Goal: Task Accomplishment & Management: Manage account settings

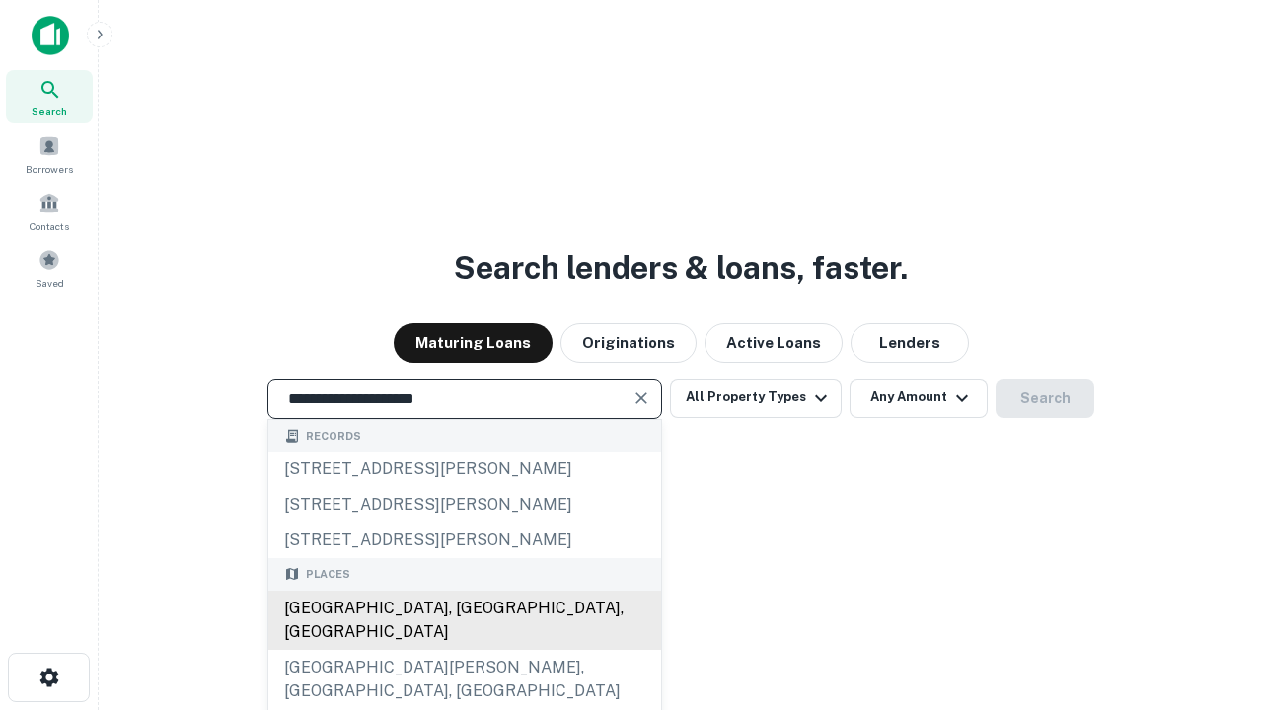
click at [464, 650] on div "Santa Monica, CA, USA" at bounding box center [464, 620] width 393 height 59
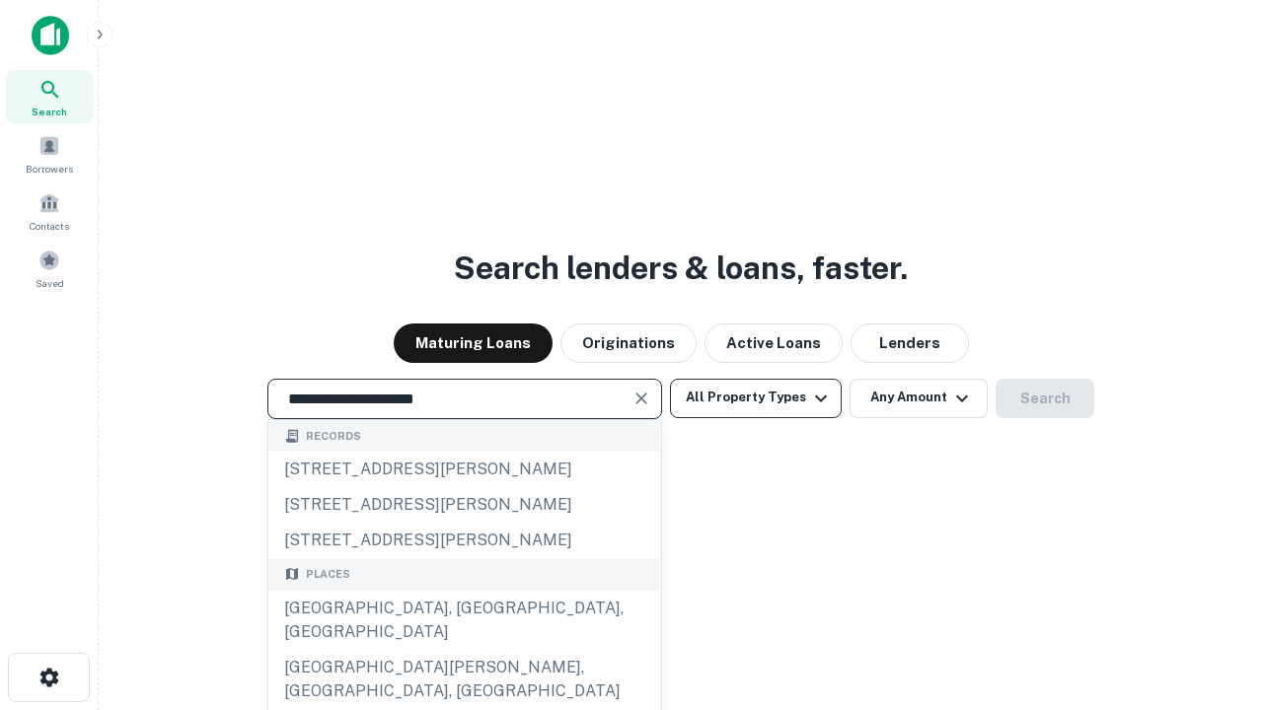
type input "**********"
click at [756, 398] on button "All Property Types" at bounding box center [756, 398] width 172 height 39
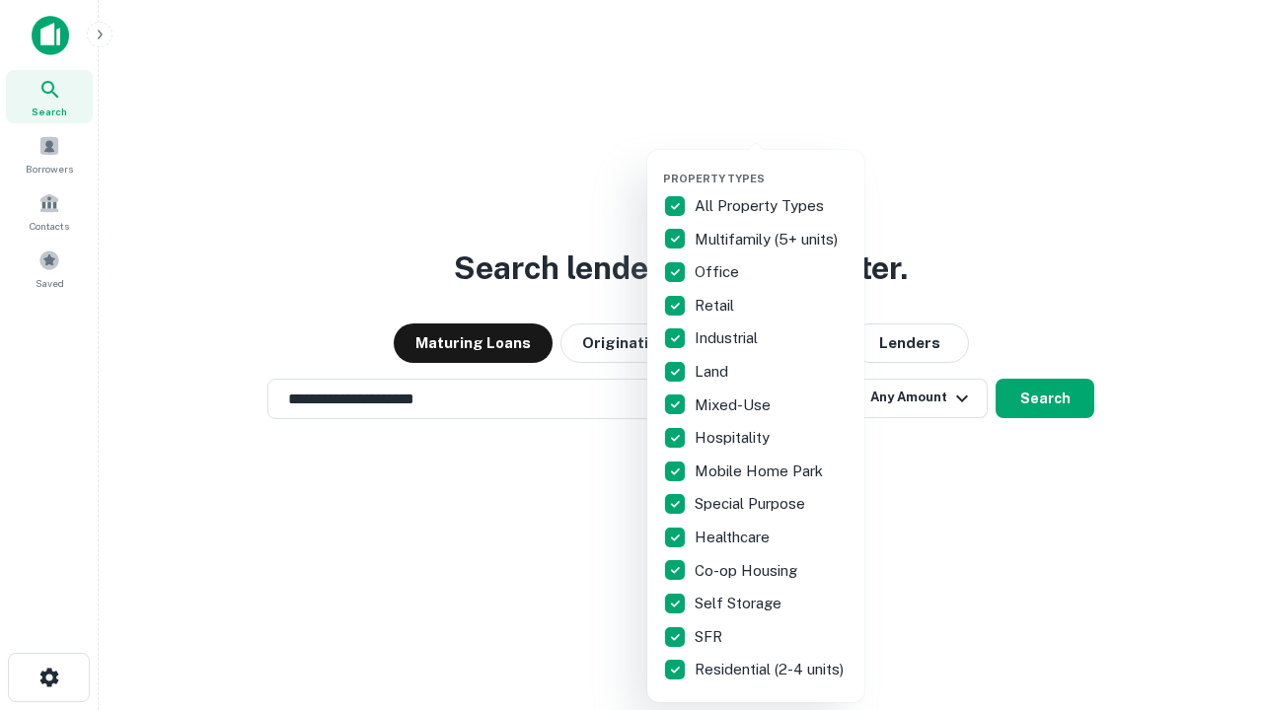
click at [771, 166] on button "button" at bounding box center [771, 166] width 217 height 1
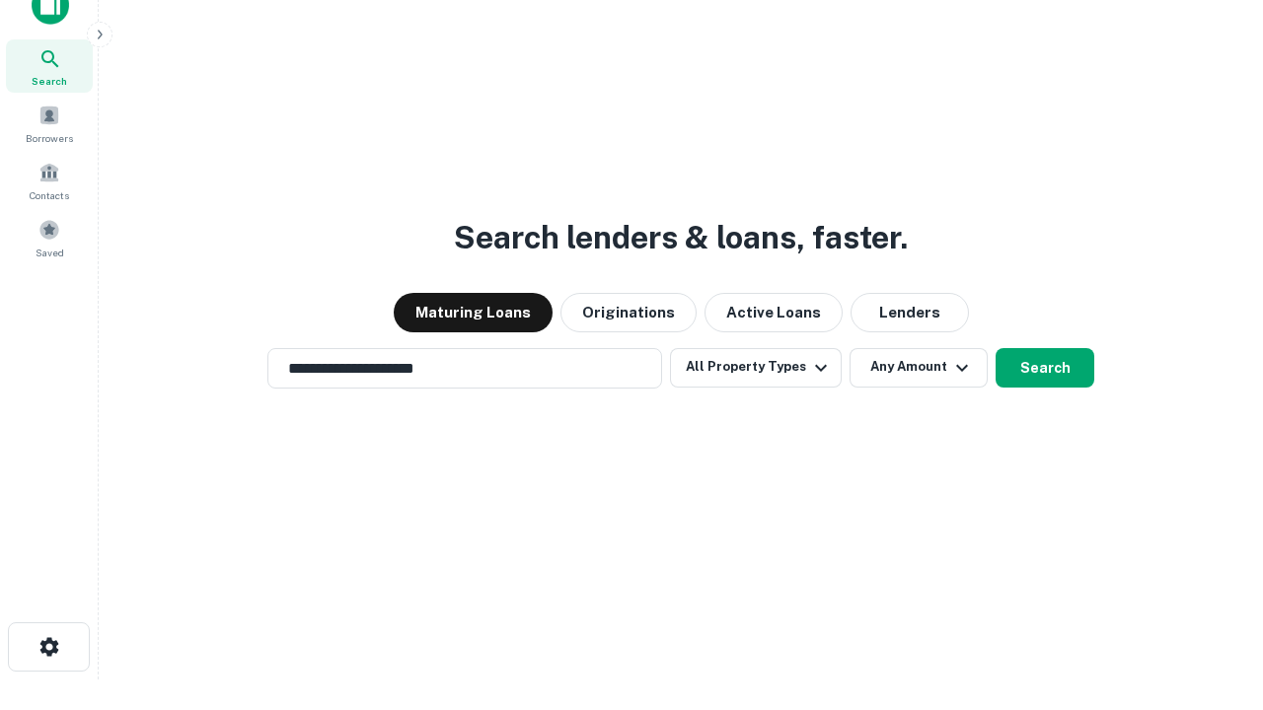
scroll to position [12, 238]
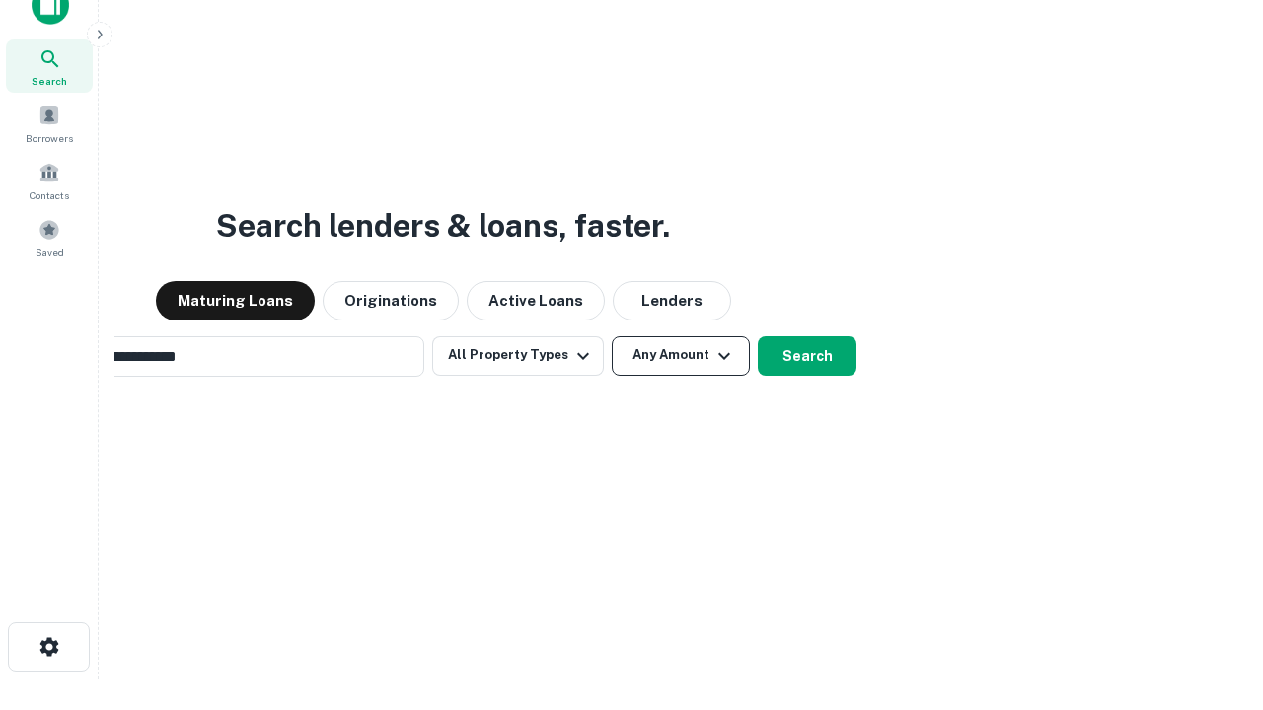
click at [612, 336] on button "Any Amount" at bounding box center [681, 355] width 138 height 39
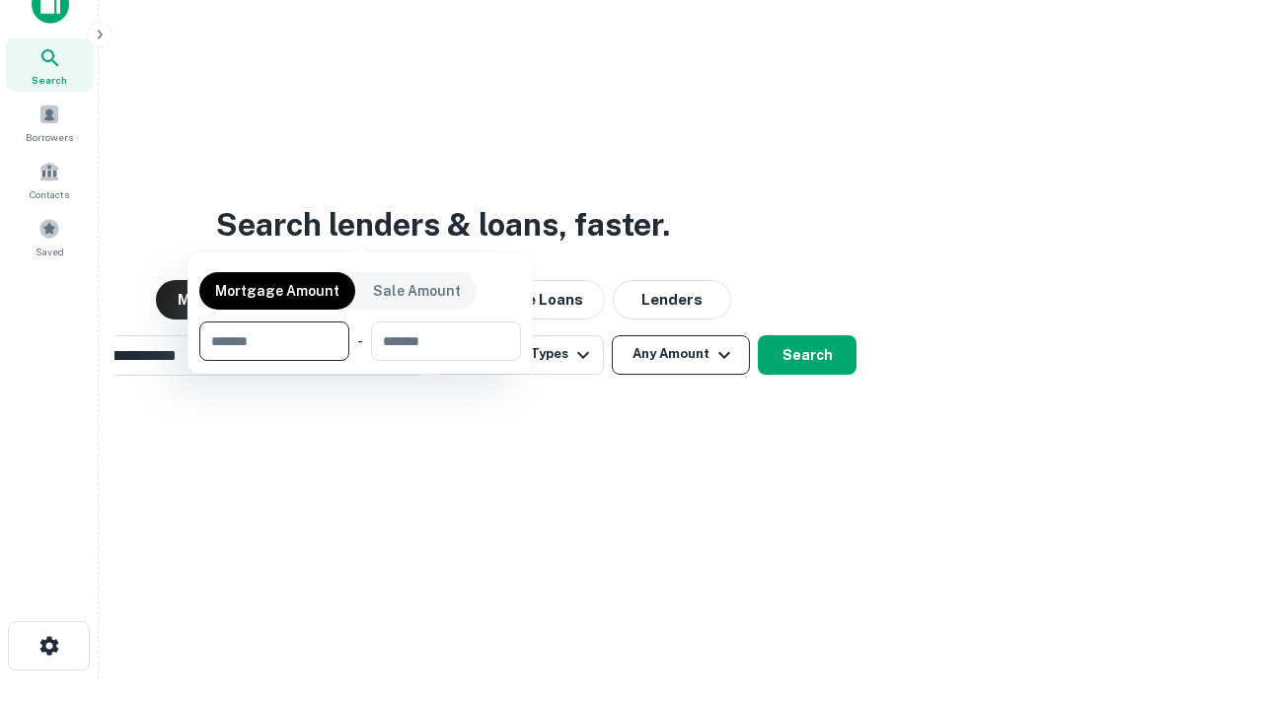
scroll to position [142, 558]
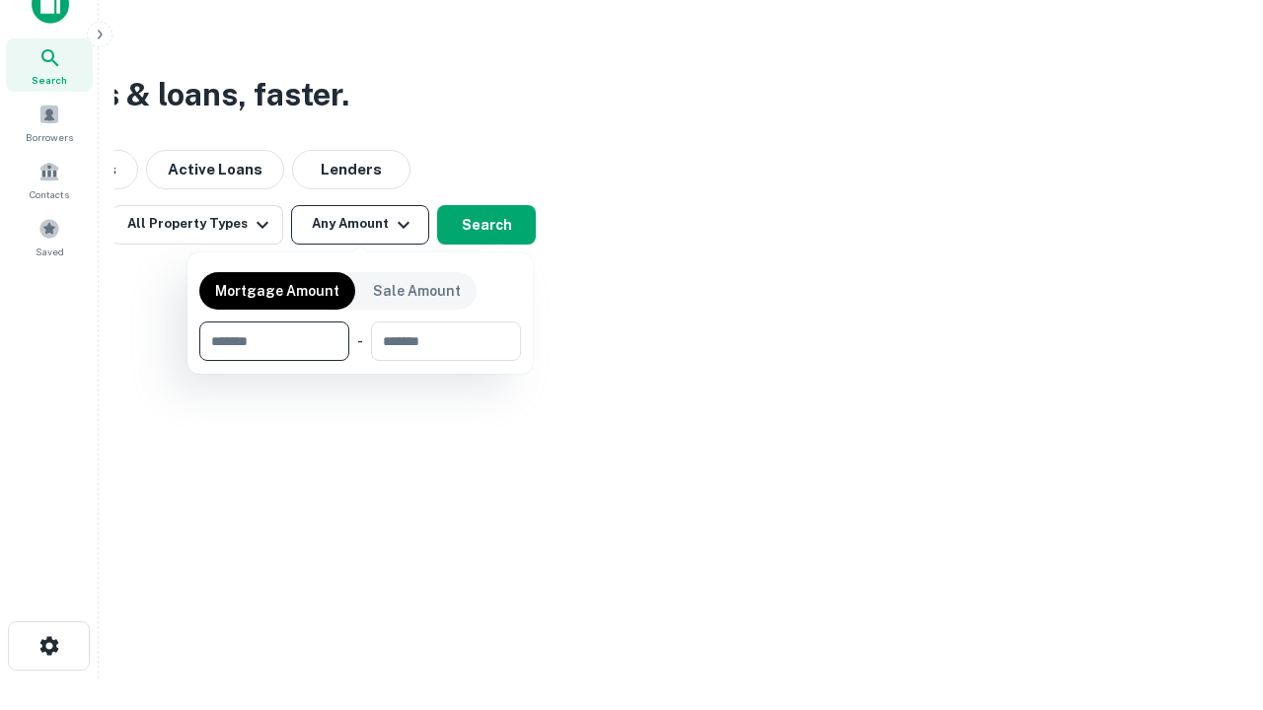
type input "*******"
click at [360, 361] on button "button" at bounding box center [360, 361] width 322 height 1
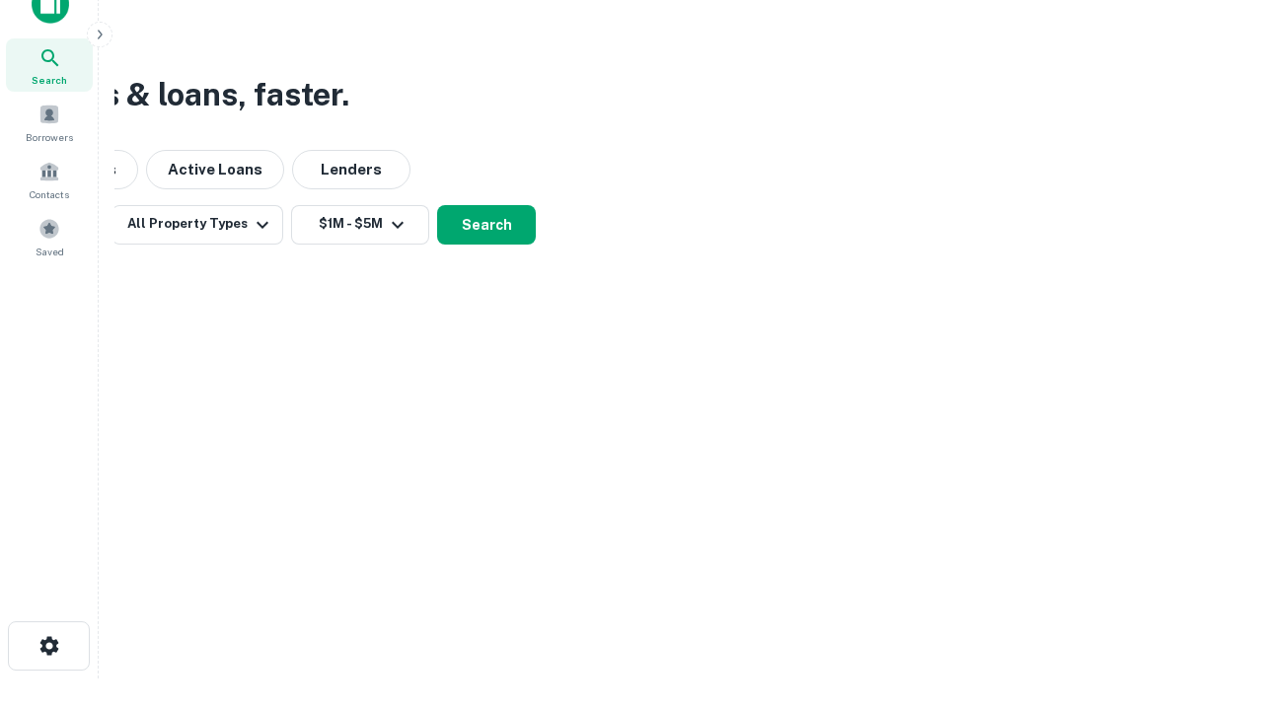
scroll to position [12, 364]
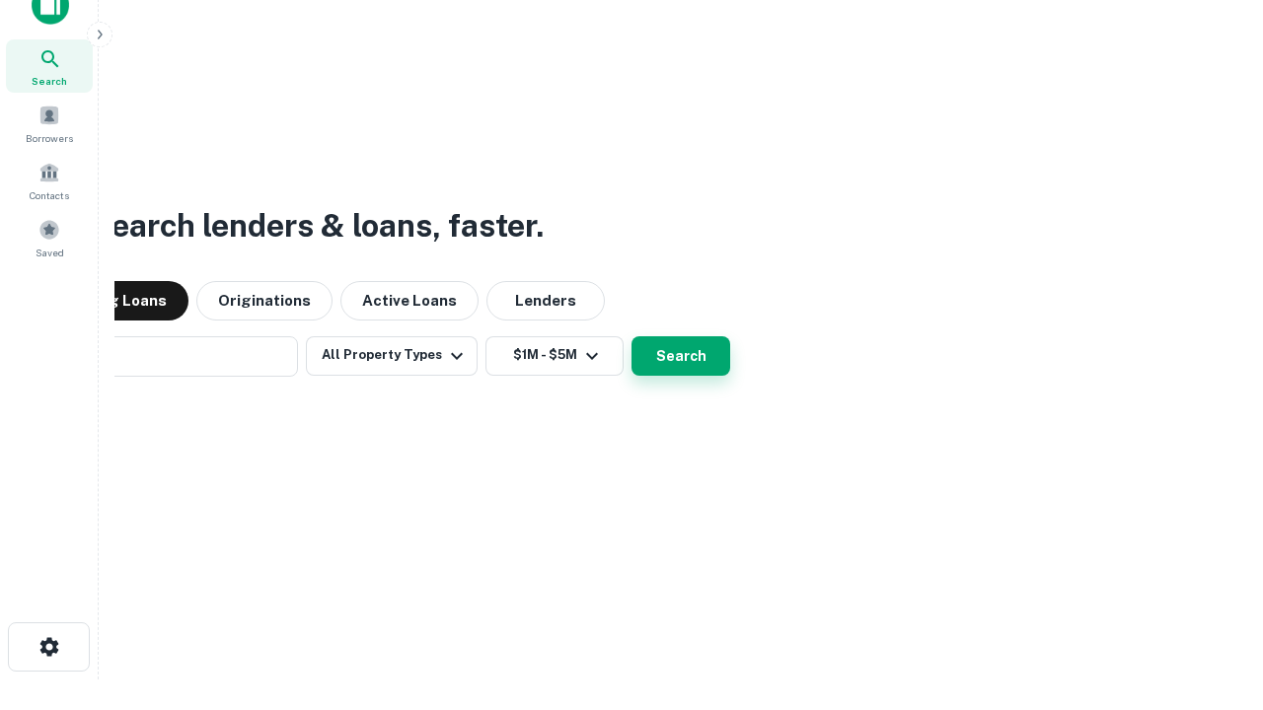
click at [631, 336] on button "Search" at bounding box center [680, 355] width 99 height 39
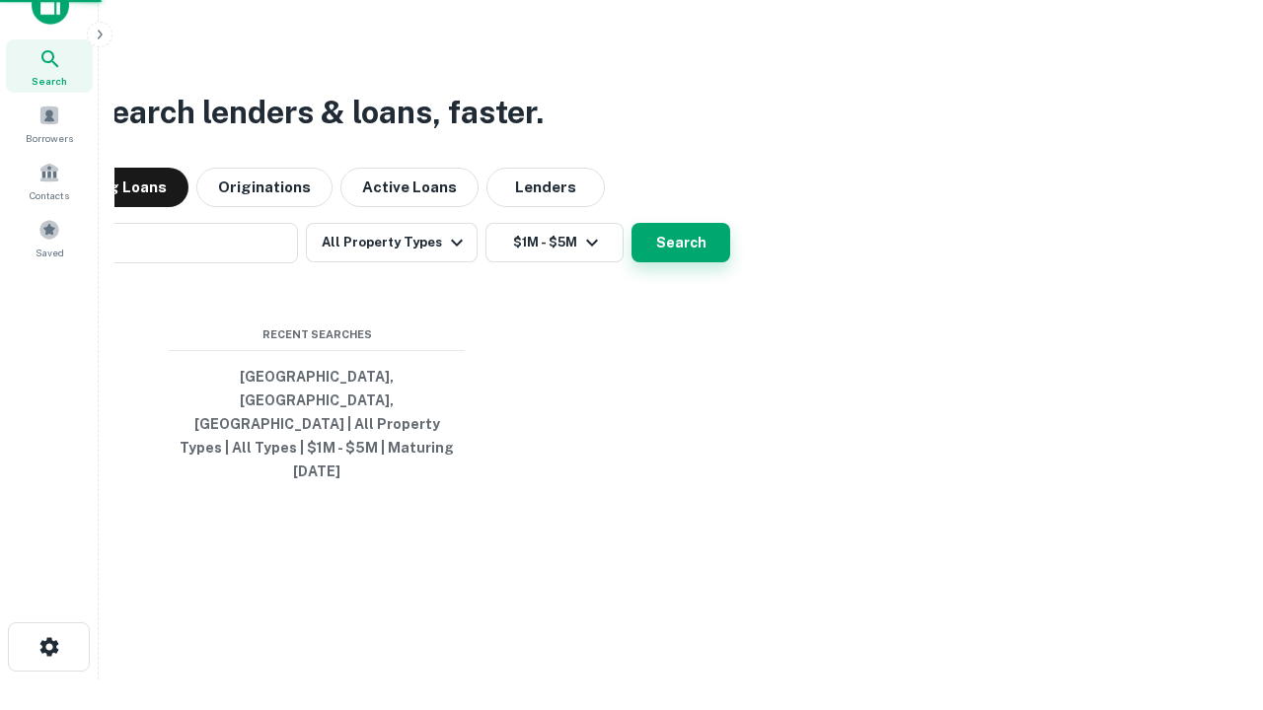
scroll to position [52, 558]
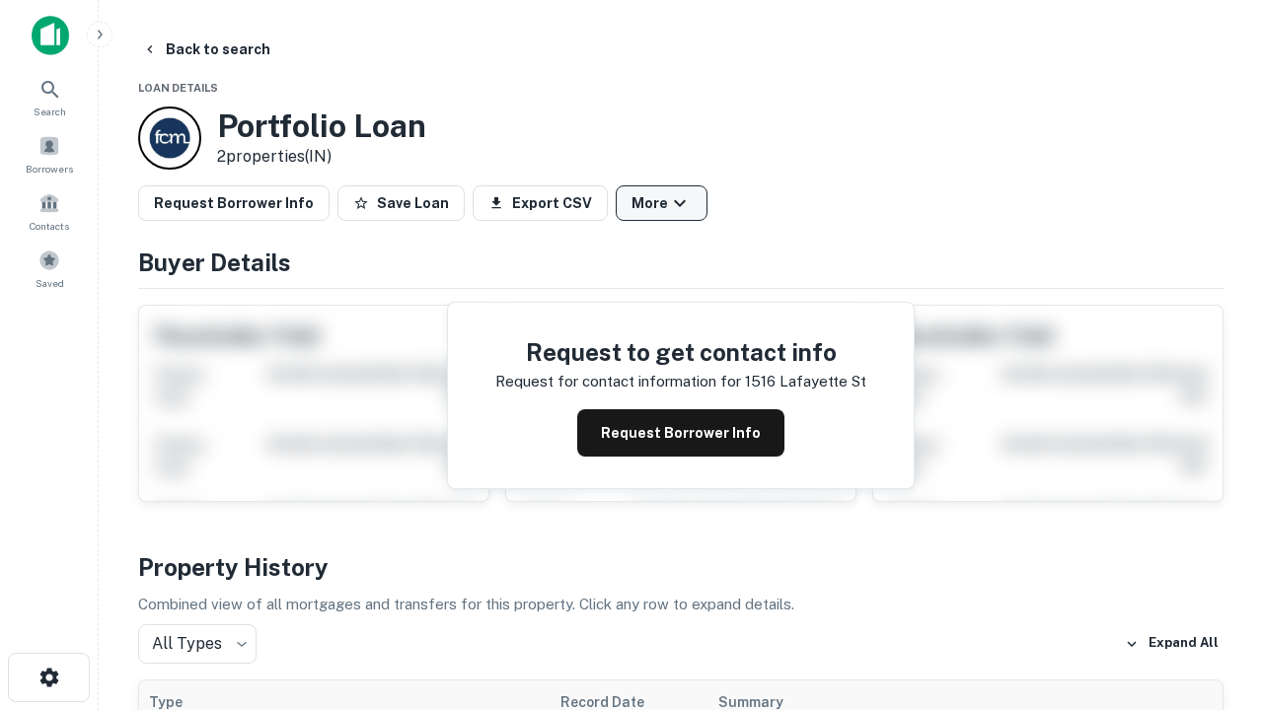
click at [661, 203] on button "More" at bounding box center [662, 203] width 92 height 36
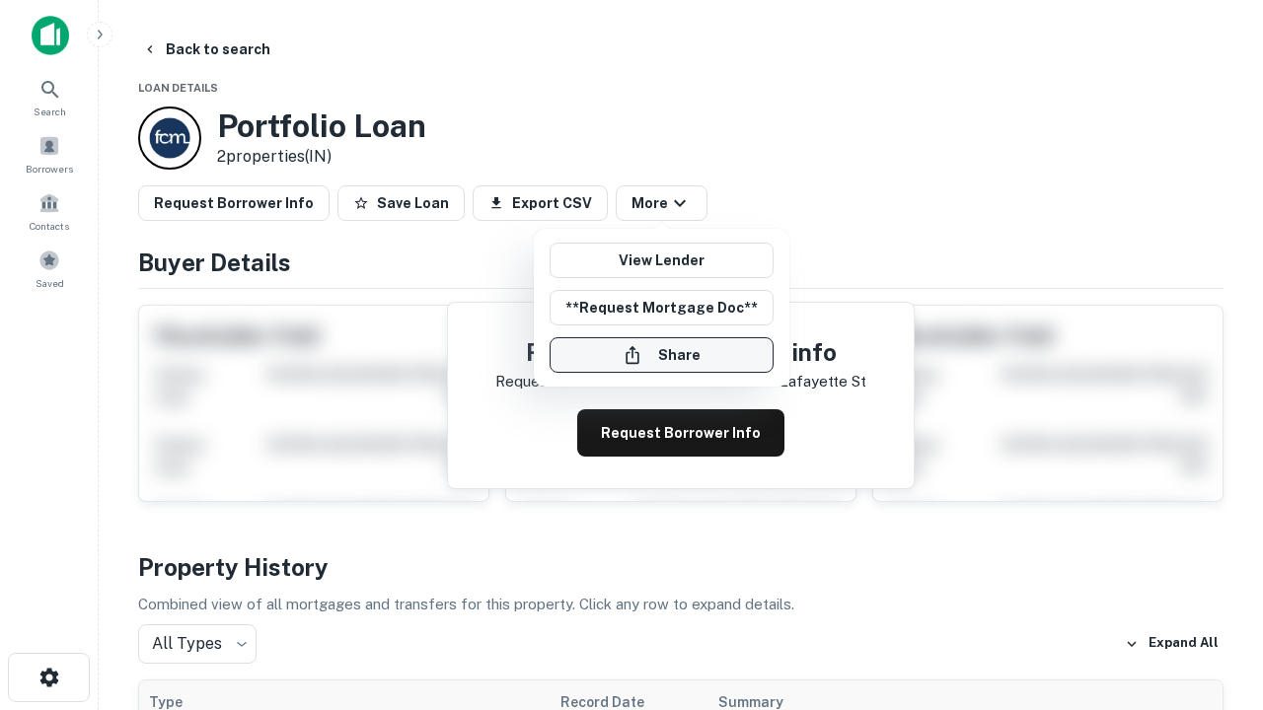
click at [661, 355] on button "Share" at bounding box center [661, 355] width 224 height 36
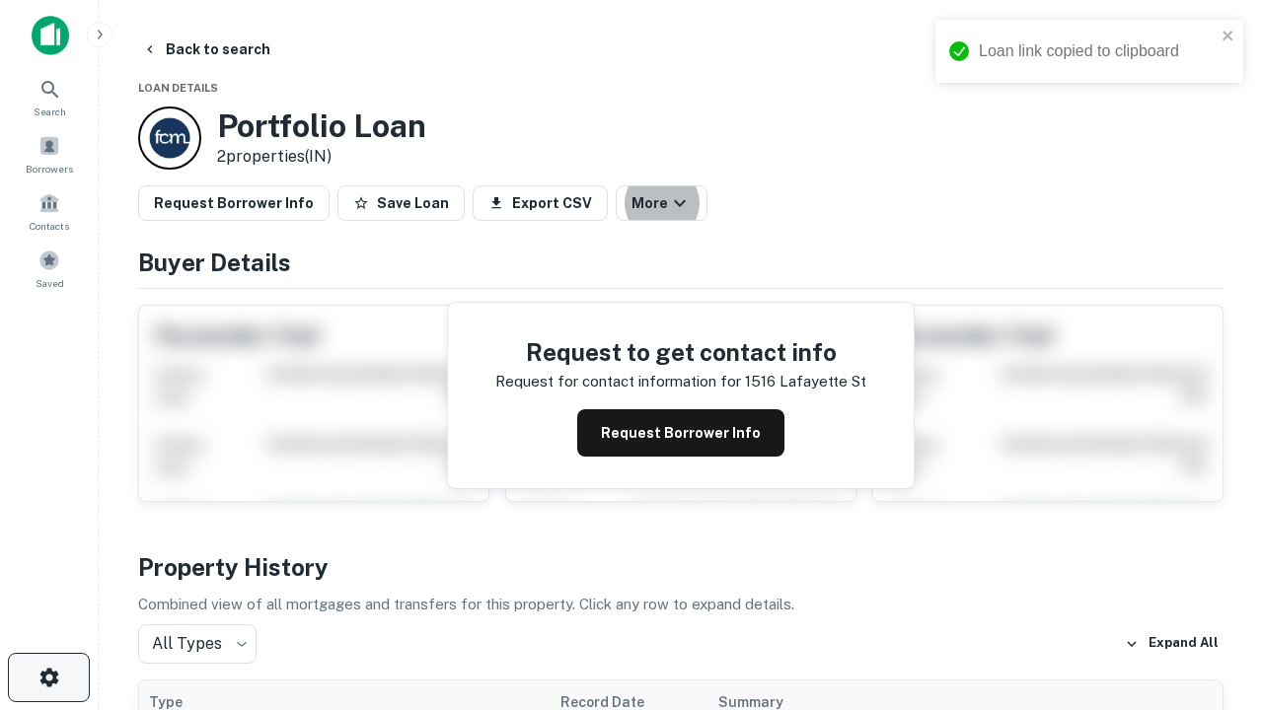
click at [48, 678] on icon "button" at bounding box center [49, 678] width 24 height 24
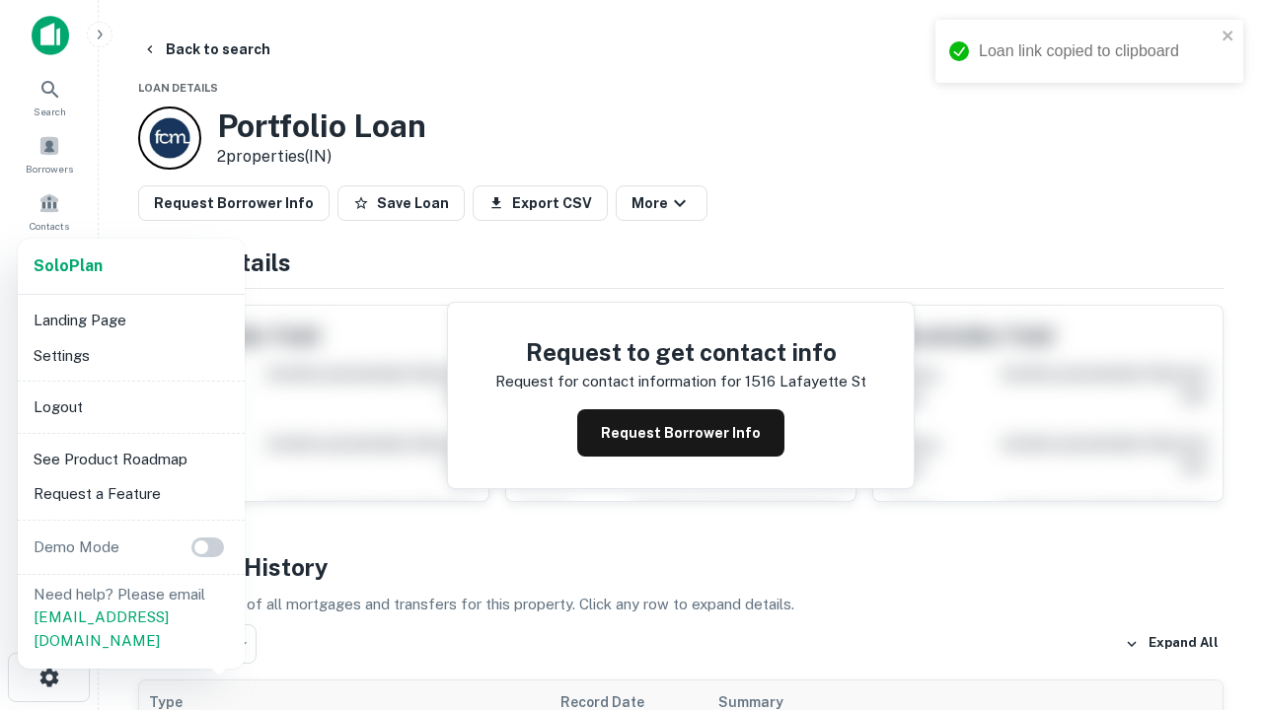
click at [130, 406] on li "Logout" at bounding box center [131, 408] width 211 height 36
